Goal: Book appointment/travel/reservation

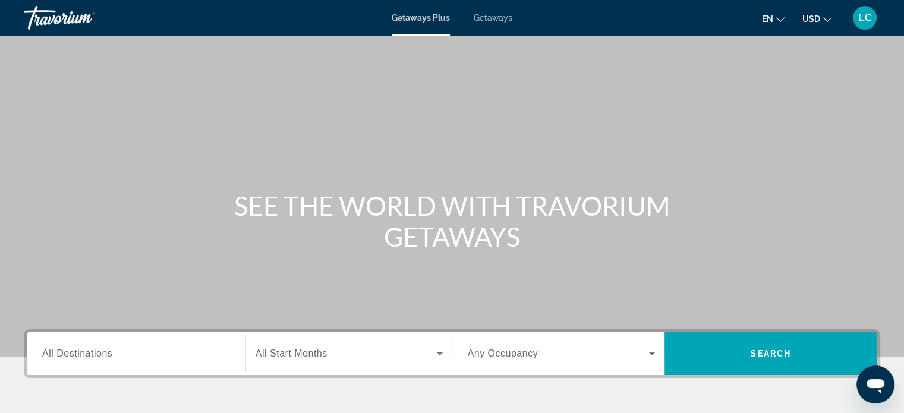
click at [129, 344] on div "Search widget" at bounding box center [136, 354] width 188 height 34
click at [128, 344] on div "Destination All Destinations" at bounding box center [136, 353] width 207 height 43
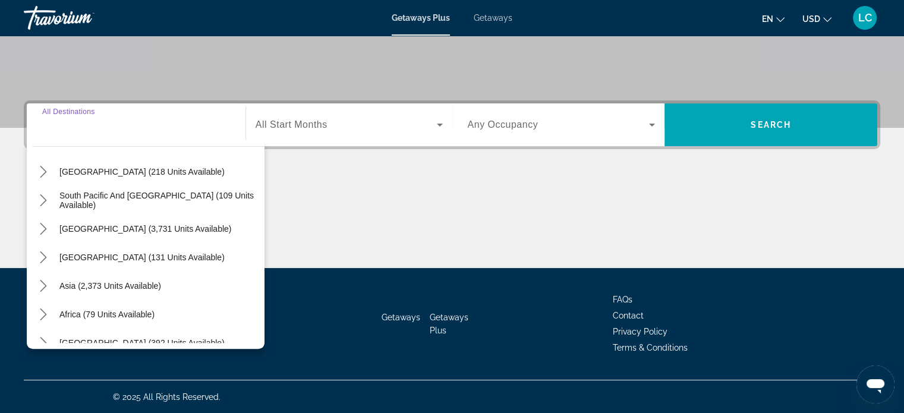
scroll to position [192, 0]
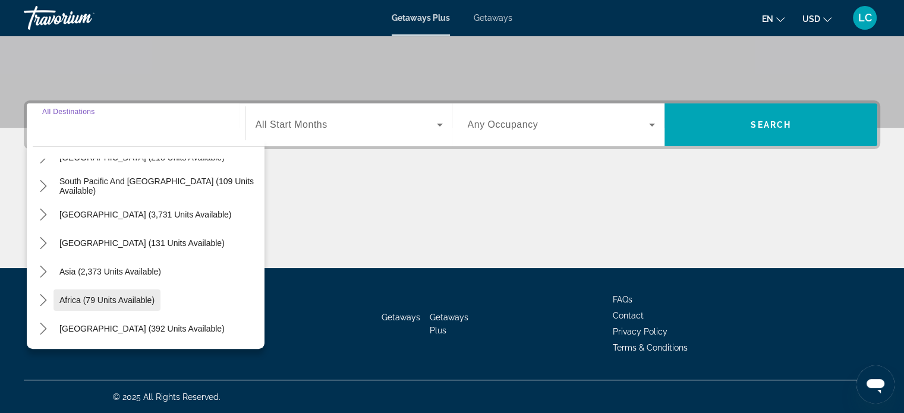
click at [128, 296] on span "Africa (79 units available)" at bounding box center [106, 300] width 95 height 10
type input "**********"
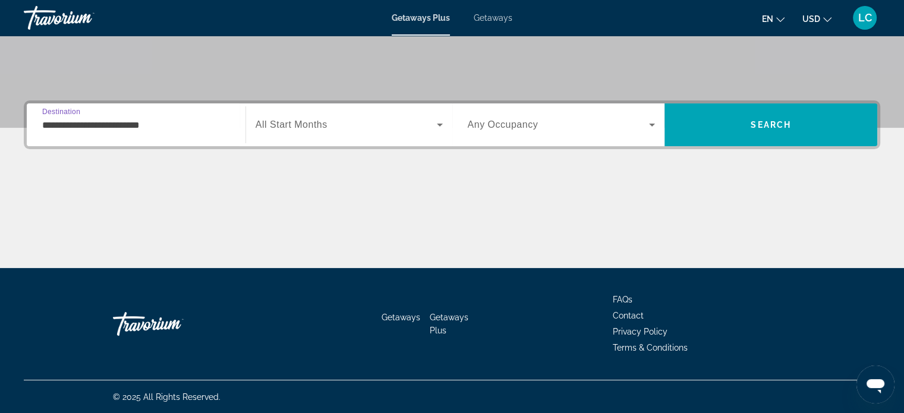
click at [304, 128] on span "All Start Months" at bounding box center [291, 124] width 72 height 10
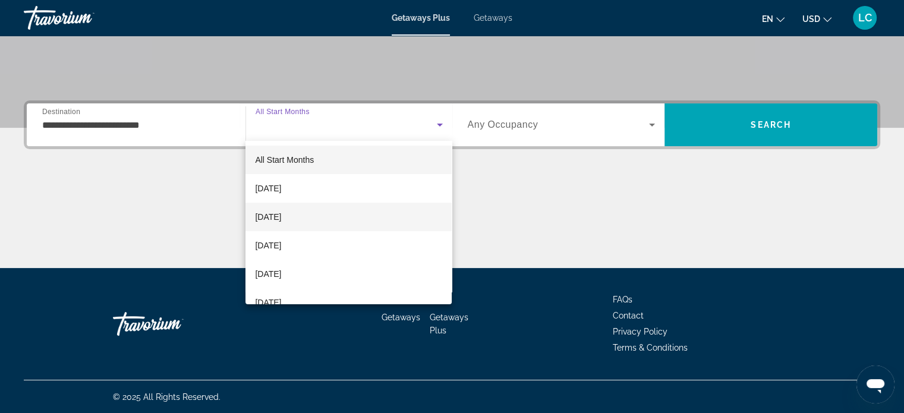
click at [281, 217] on span "[DATE]" at bounding box center [268, 217] width 26 height 14
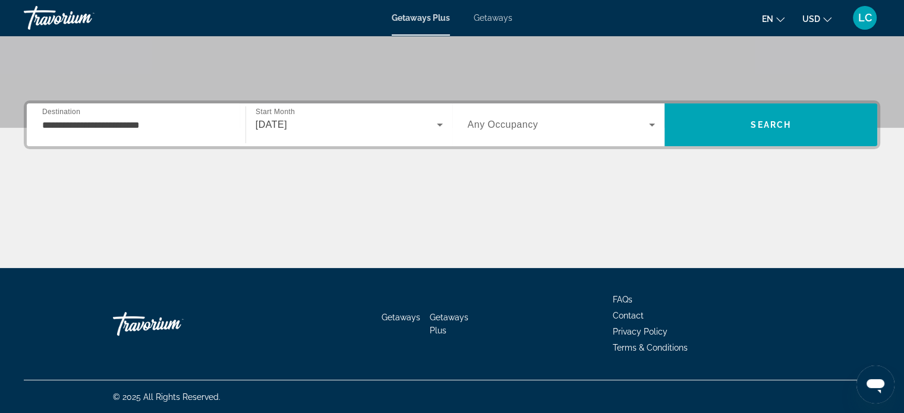
click at [328, 127] on div "[DATE]" at bounding box center [345, 125] width 181 height 14
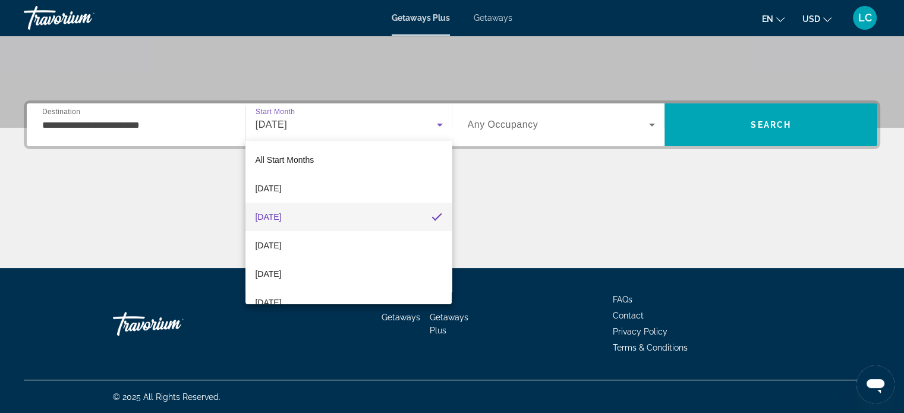
click at [328, 127] on div at bounding box center [452, 206] width 904 height 413
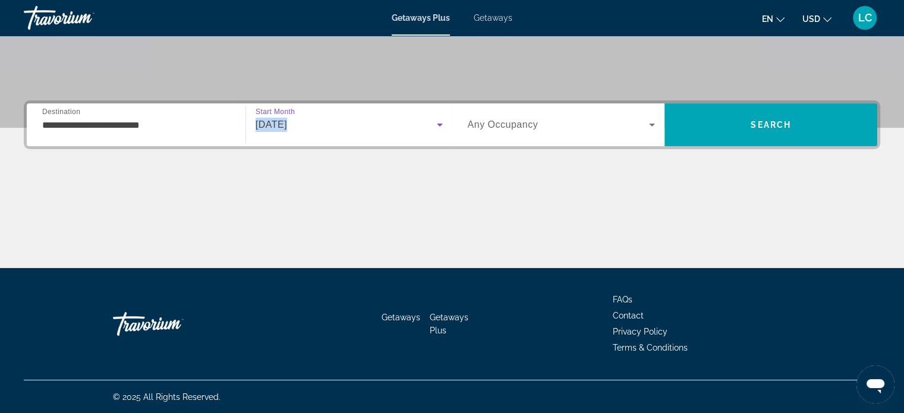
click at [328, 127] on div "[DATE]" at bounding box center [345, 125] width 181 height 14
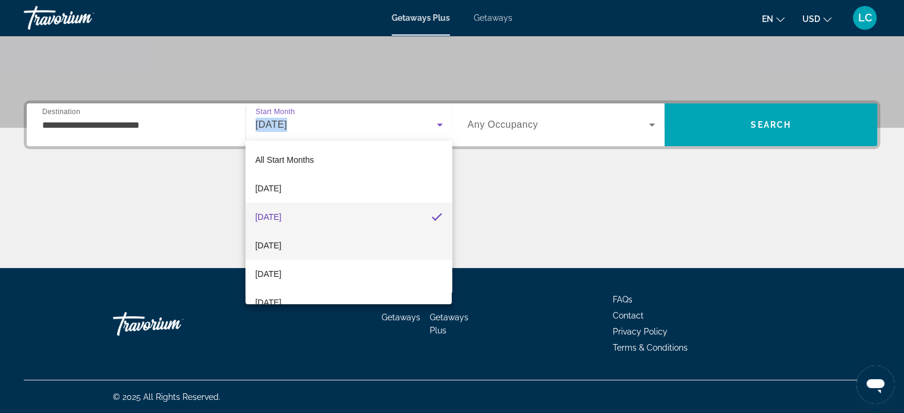
click at [281, 244] on span "[DATE]" at bounding box center [268, 245] width 26 height 14
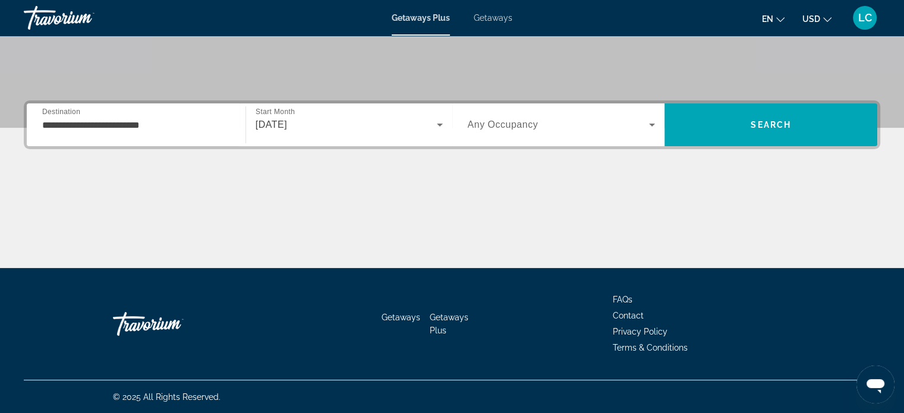
click at [649, 123] on icon "Search widget" at bounding box center [652, 125] width 14 height 14
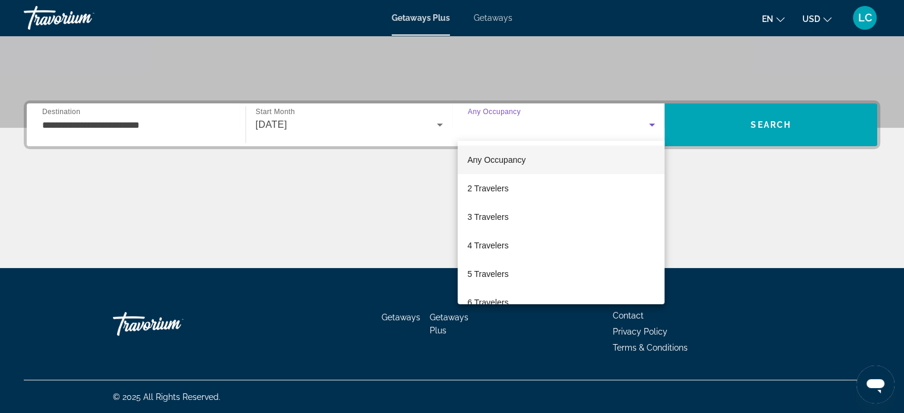
click at [649, 123] on div at bounding box center [452, 206] width 904 height 413
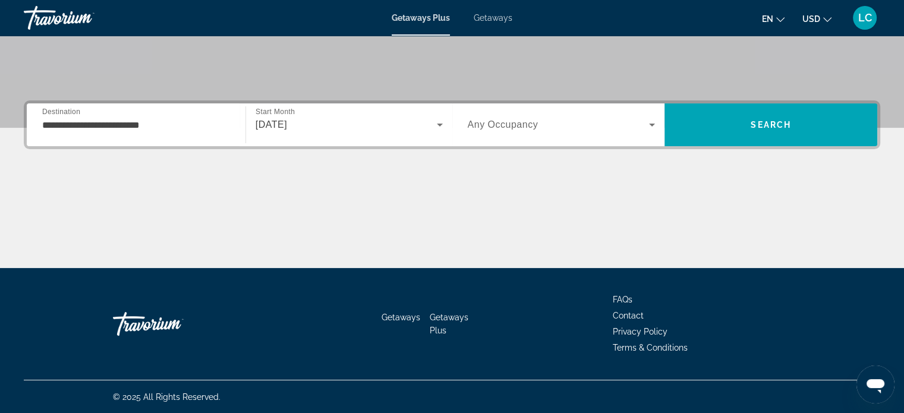
click at [649, 123] on icon "Search widget" at bounding box center [652, 125] width 14 height 14
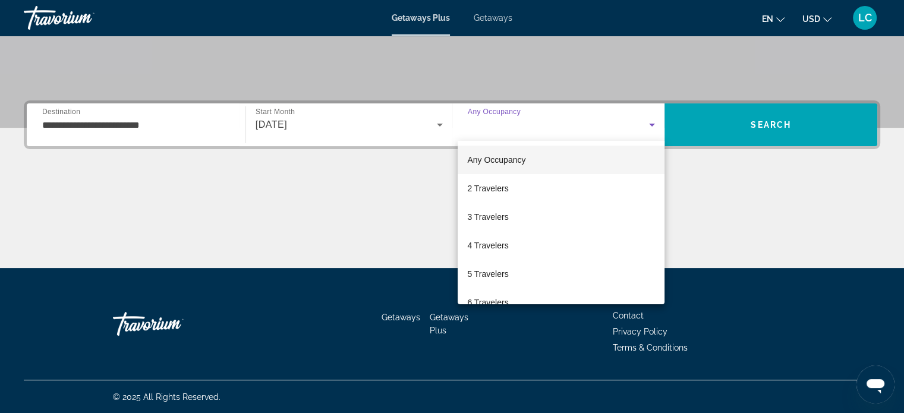
click at [649, 123] on div at bounding box center [452, 206] width 904 height 413
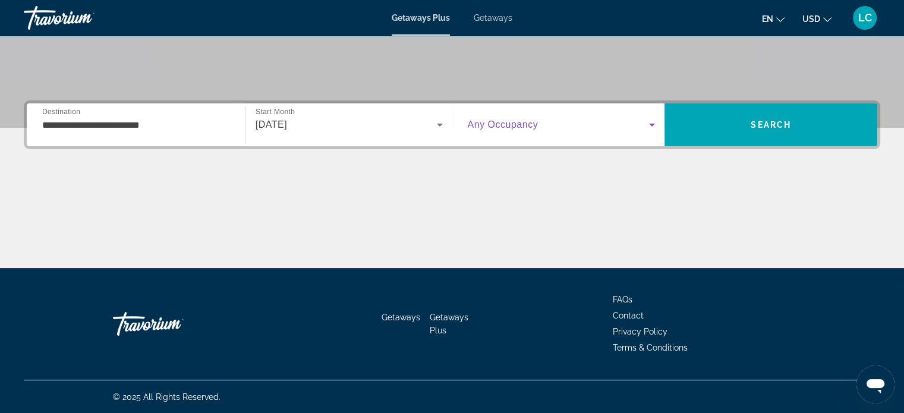
click at [649, 123] on icon "Search widget" at bounding box center [652, 125] width 14 height 14
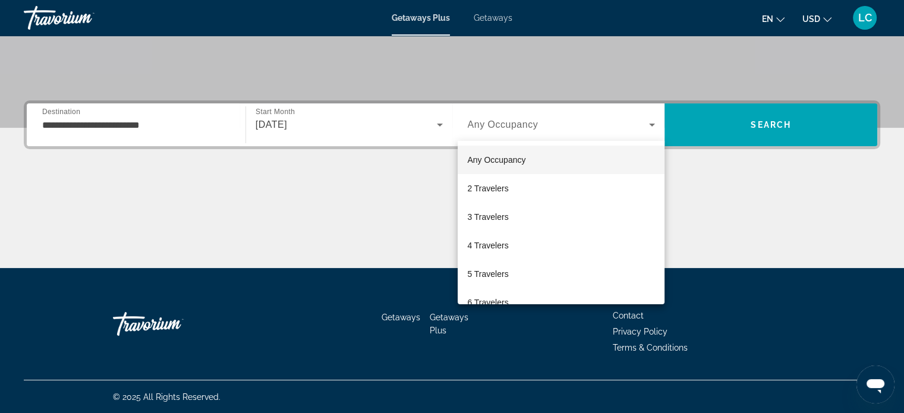
click at [649, 123] on icon "Search widget" at bounding box center [652, 125] width 14 height 14
click at [649, 123] on div at bounding box center [452, 206] width 904 height 413
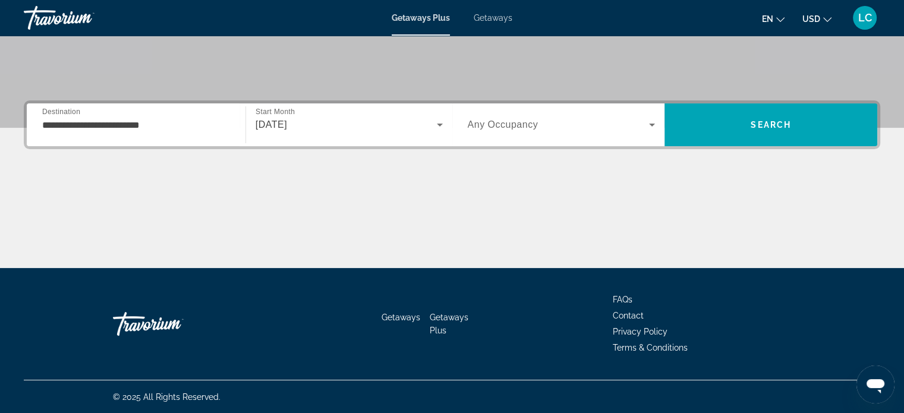
click at [649, 123] on icon "Search widget" at bounding box center [652, 125] width 14 height 14
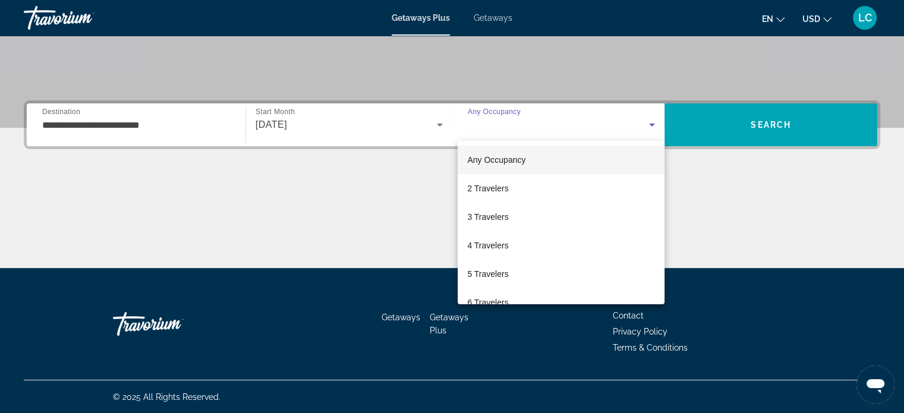
click at [649, 123] on div at bounding box center [452, 206] width 904 height 413
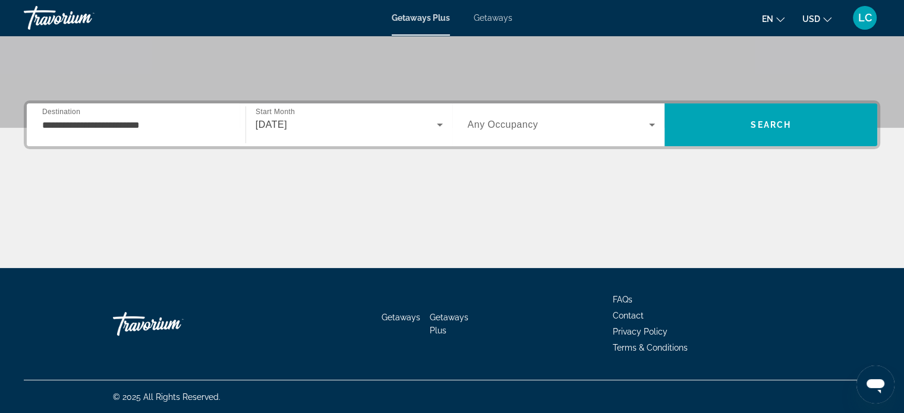
click at [649, 123] on icon "Search widget" at bounding box center [652, 125] width 14 height 14
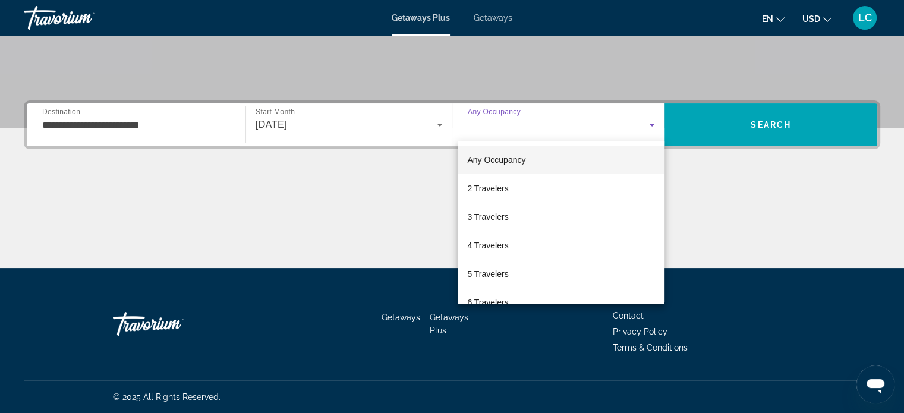
click at [649, 123] on div at bounding box center [452, 206] width 904 height 413
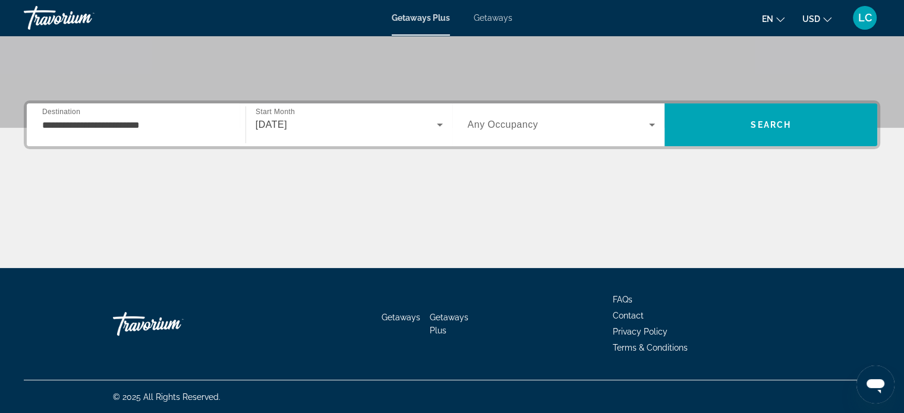
click at [649, 123] on icon "Search widget" at bounding box center [652, 125] width 14 height 14
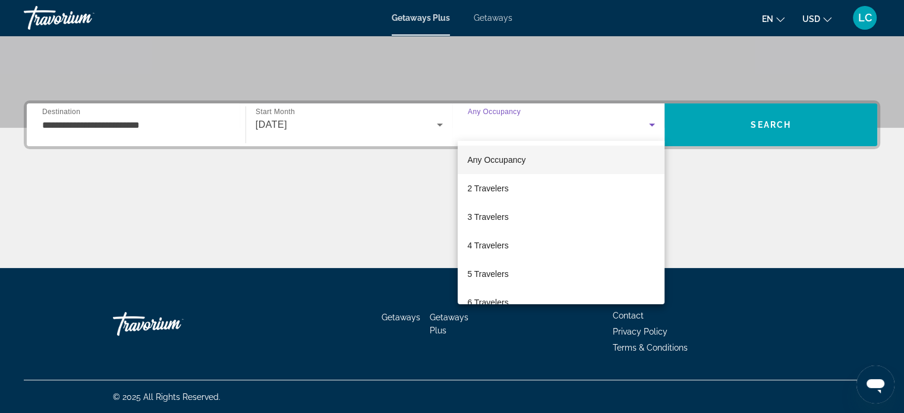
click at [651, 124] on div at bounding box center [452, 206] width 904 height 413
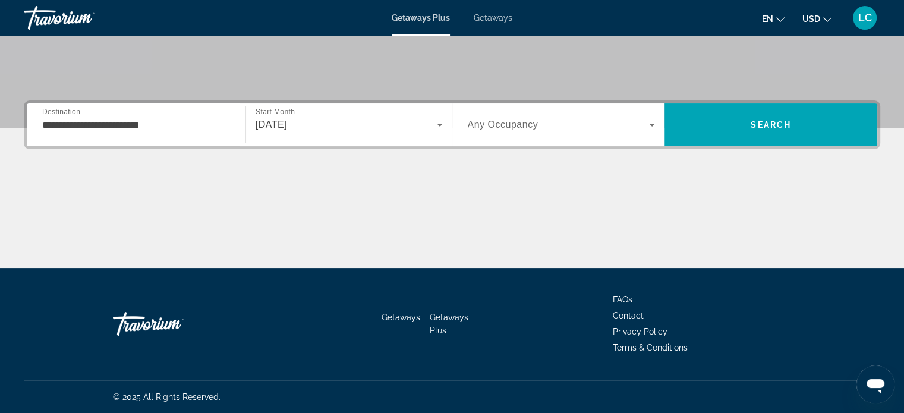
click at [651, 124] on icon "Search widget" at bounding box center [652, 125] width 6 height 3
click at [652, 125] on icon "Search widget" at bounding box center [652, 125] width 6 height 3
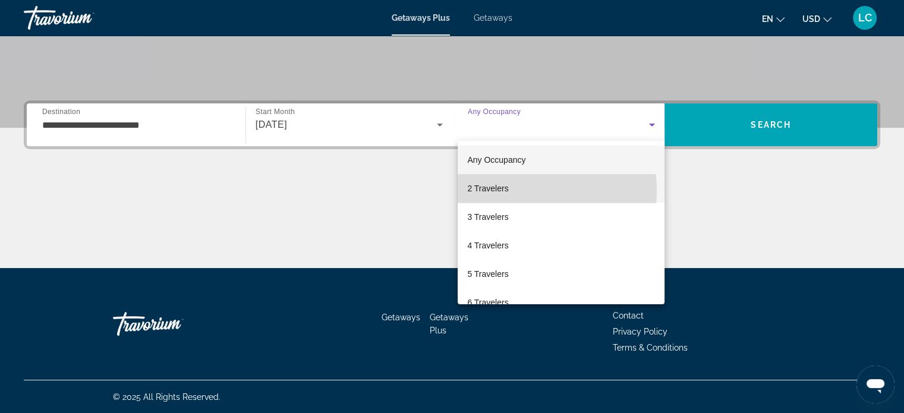
click at [511, 191] on mat-option "2 Travelers" at bounding box center [560, 188] width 207 height 29
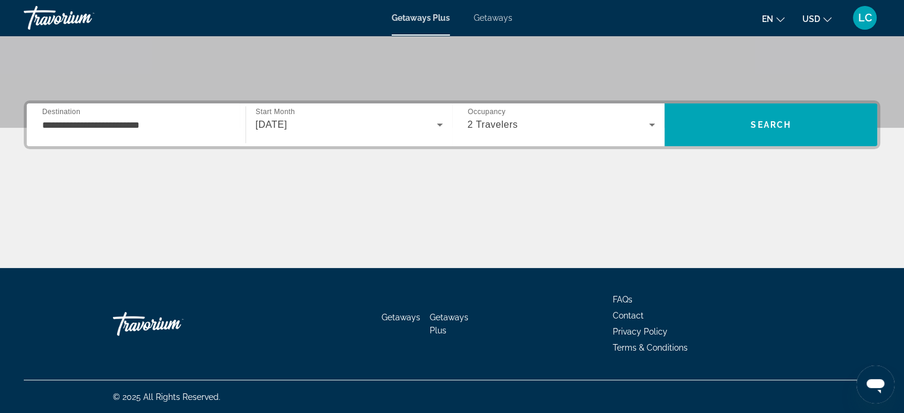
click at [511, 191] on div "Main content" at bounding box center [452, 223] width 856 height 89
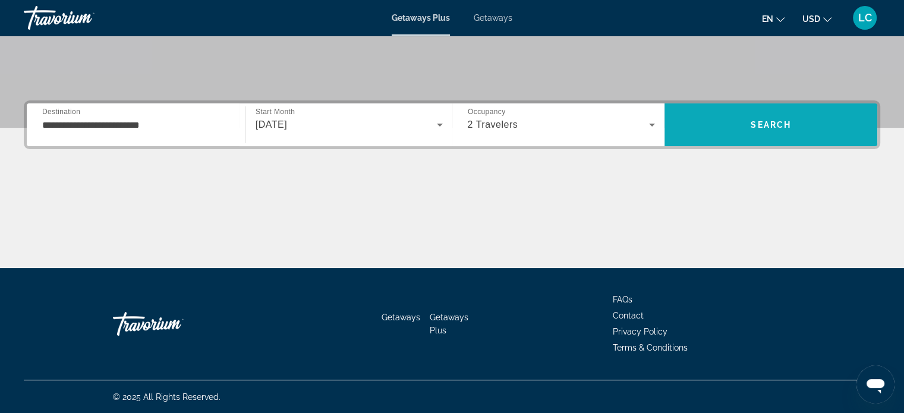
click at [773, 124] on span "Search" at bounding box center [770, 125] width 40 height 10
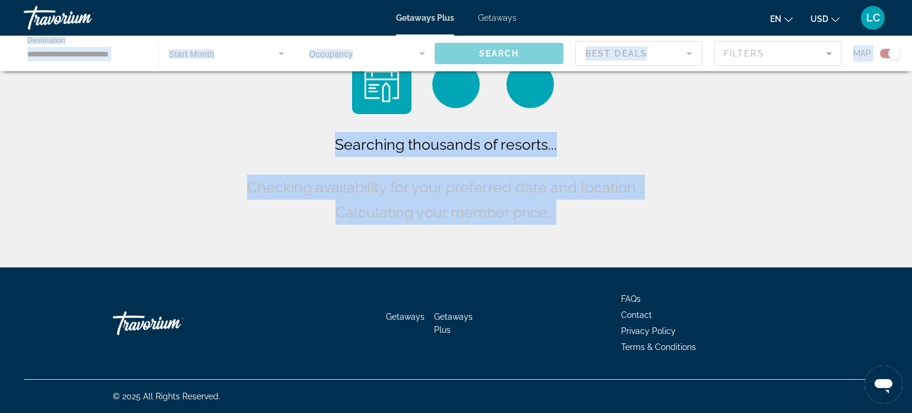
click at [773, 124] on div "Searching thousands of resorts... Checking availability for your preferred date…" at bounding box center [456, 136] width 912 height 273
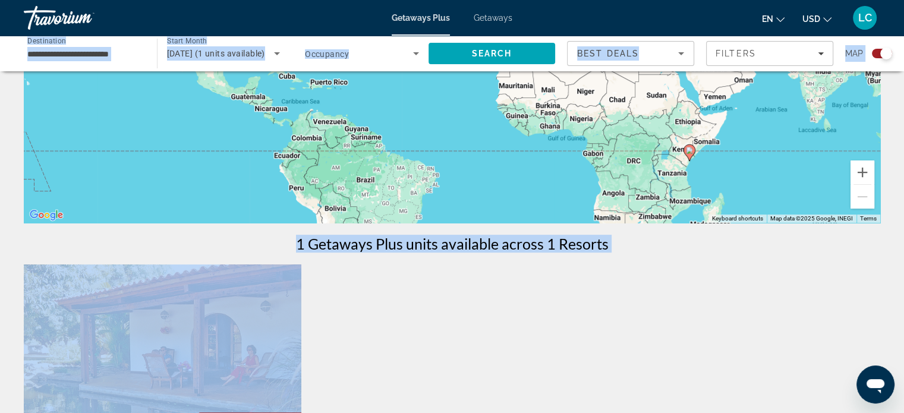
scroll to position [238, 0]
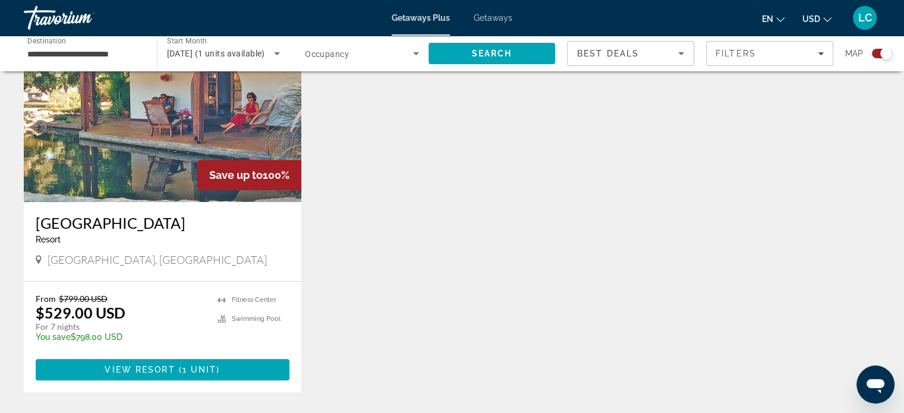
scroll to position [475, 0]
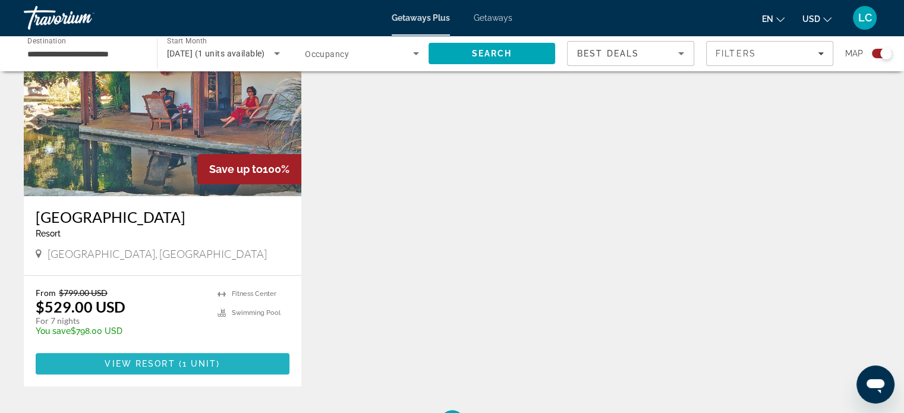
click at [149, 367] on span "View Resort" at bounding box center [140, 364] width 70 height 10
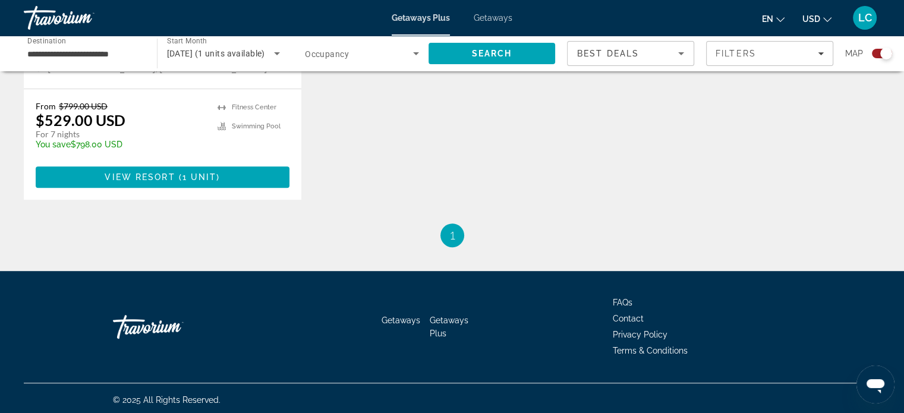
scroll to position [665, 0]
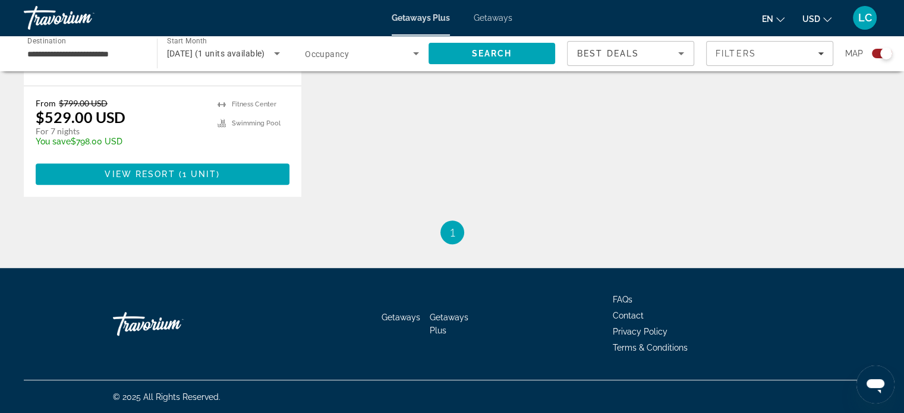
click at [447, 235] on li "You're on page 1" at bounding box center [452, 232] width 24 height 24
click at [446, 235] on li "You're on page 1" at bounding box center [452, 232] width 24 height 24
click at [453, 229] on span "1" at bounding box center [452, 232] width 6 height 13
click at [252, 168] on span "Main content" at bounding box center [163, 174] width 254 height 29
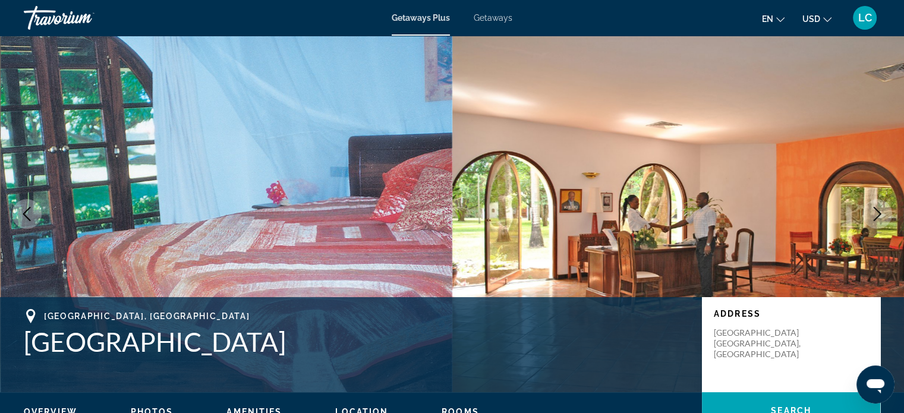
click at [252, 168] on img "Main content" at bounding box center [227, 214] width 452 height 356
